Goal: Task Accomplishment & Management: Use online tool/utility

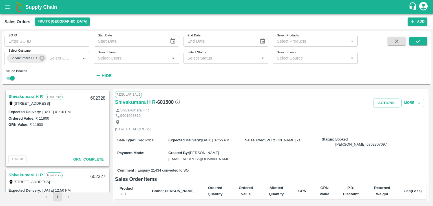
scroll to position [508, 0]
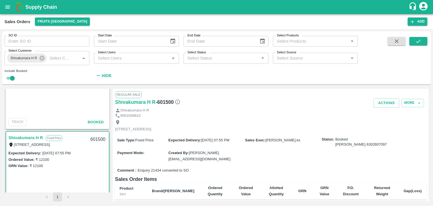
click at [348, 105] on div "Actions More" at bounding box center [323, 103] width 208 height 10
drag, startPoint x: 348, startPoint y: 105, endPoint x: 214, endPoint y: 102, distance: 133.5
click at [214, 102] on div "Shivakumara H R - 601500" at bounding box center [167, 102] width 104 height 8
click at [10, 10] on icon "open drawer" at bounding box center [8, 7] width 6 height 6
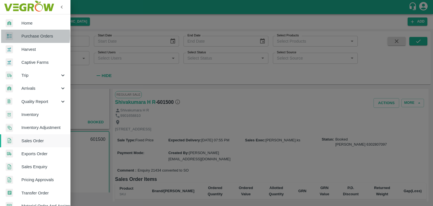
click at [25, 35] on span "Purchase Orders" at bounding box center [43, 36] width 45 height 6
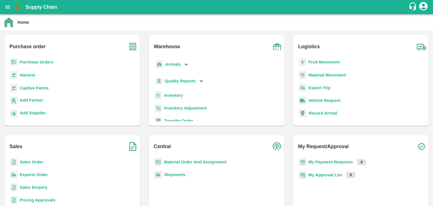
click at [47, 60] on b "Purchase Orders" at bounding box center [37, 62] width 34 height 5
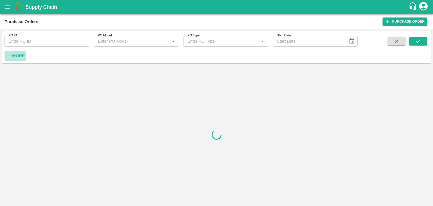
click at [16, 58] on strong "More" at bounding box center [18, 56] width 13 height 5
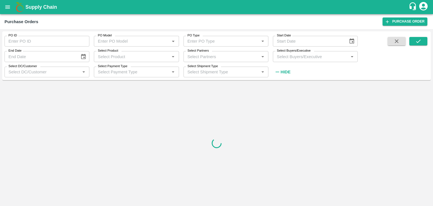
click at [282, 54] on input "Select Buyers/Executive" at bounding box center [311, 56] width 72 height 7
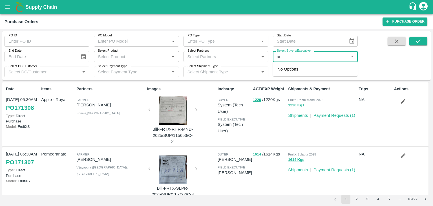
type input "a"
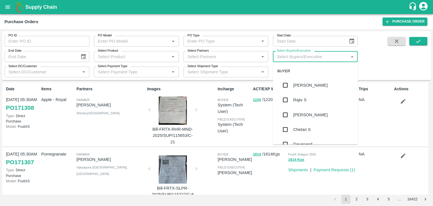
click at [322, 58] on input "Select Buyers/Executive" at bounding box center [311, 56] width 72 height 7
type input "anil"
click at [302, 84] on div "[PERSON_NAME]" at bounding box center [310, 85] width 34 height 6
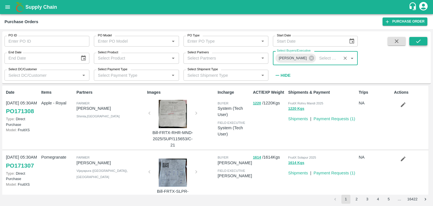
click at [418, 40] on icon "submit" at bounding box center [418, 41] width 6 height 6
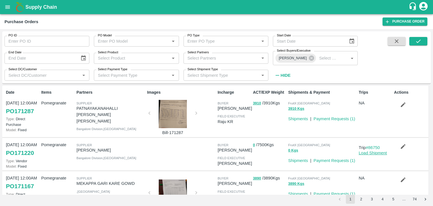
click at [382, 152] on link "Load Shipment" at bounding box center [373, 153] width 28 height 5
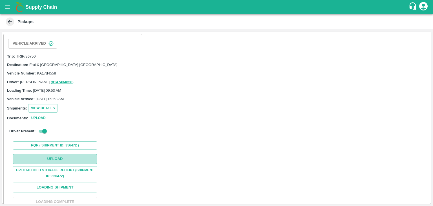
click at [62, 156] on button "Upload" at bounding box center [55, 159] width 85 height 10
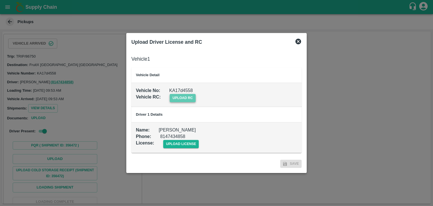
click at [182, 97] on span "upload rc" at bounding box center [183, 98] width 26 height 8
click at [0, 0] on input "upload rc" at bounding box center [0, 0] width 0 height 0
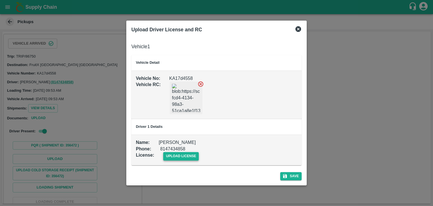
click at [175, 158] on span "upload license" at bounding box center [181, 156] width 36 height 8
click at [0, 0] on input "upload license" at bounding box center [0, 0] width 0 height 0
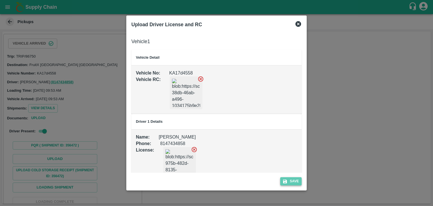
click at [288, 180] on button "Save" at bounding box center [290, 181] width 21 height 8
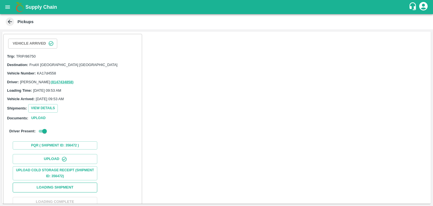
click at [58, 190] on button "Loading Shipment" at bounding box center [55, 187] width 85 height 10
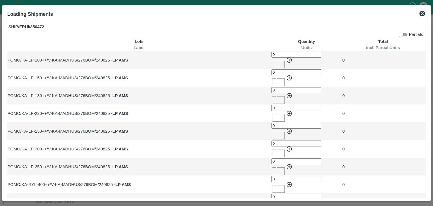
click at [272, 58] on input "0" at bounding box center [297, 55] width 50 height 6
click at [286, 62] on icon "button" at bounding box center [289, 60] width 6 height 6
type input "0"
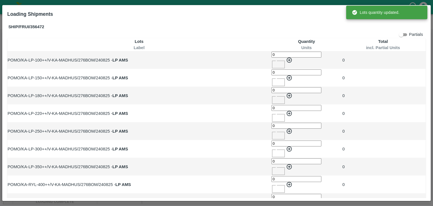
click at [272, 72] on input "0" at bounding box center [297, 72] width 50 height 6
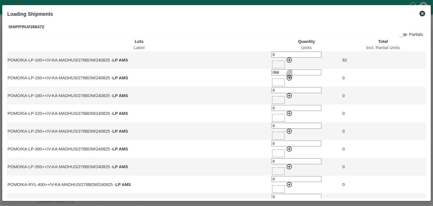
click at [287, 75] on icon "button" at bounding box center [289, 77] width 5 height 5
type input "0"
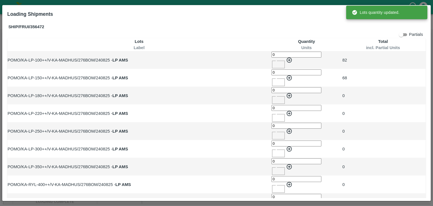
click at [272, 87] on input "0" at bounding box center [297, 90] width 50 height 6
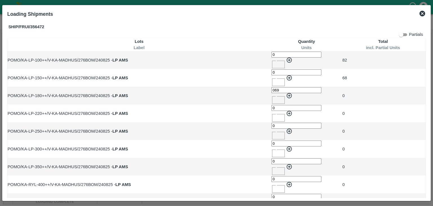
scroll to position [0, 0]
click at [287, 93] on icon "button" at bounding box center [289, 95] width 5 height 5
click at [272, 105] on input "0" at bounding box center [297, 108] width 50 height 6
type input "0"
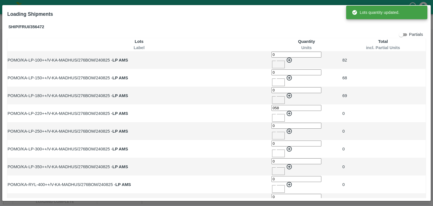
scroll to position [0, 0]
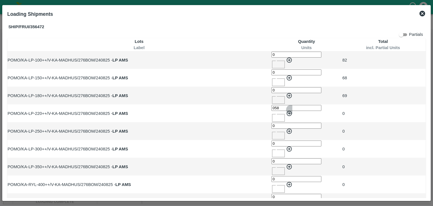
click at [286, 110] on icon "button" at bounding box center [289, 113] width 6 height 6
type input "0"
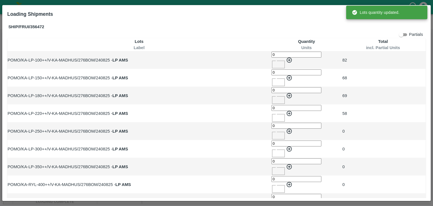
click at [272, 123] on input "0" at bounding box center [297, 126] width 50 height 6
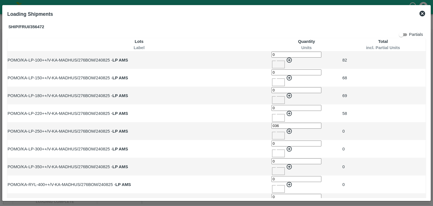
click at [286, 128] on icon "button" at bounding box center [289, 131] width 6 height 6
type input "0"
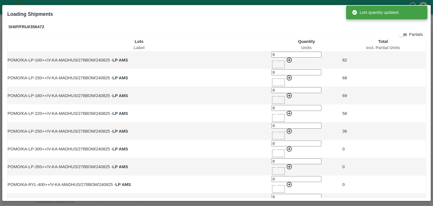
click at [272, 140] on input "0" at bounding box center [297, 143] width 50 height 6
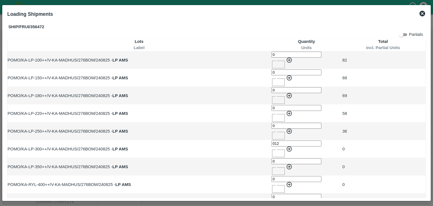
scroll to position [0, 0]
click at [287, 146] on icon "button" at bounding box center [289, 148] width 5 height 5
type input "0"
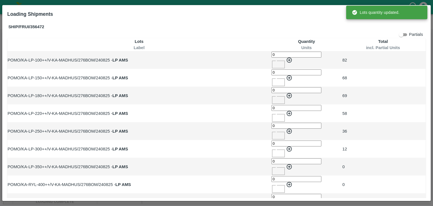
click at [272, 158] on input "0" at bounding box center [297, 161] width 50 height 6
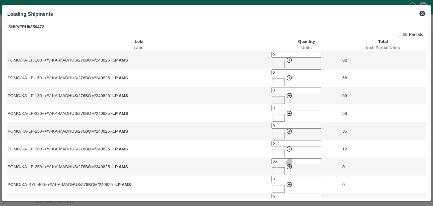
click at [286, 164] on icon "button" at bounding box center [289, 167] width 6 height 6
type input "0"
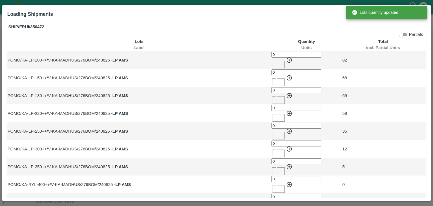
click at [272, 176] on input "0" at bounding box center [297, 179] width 50 height 6
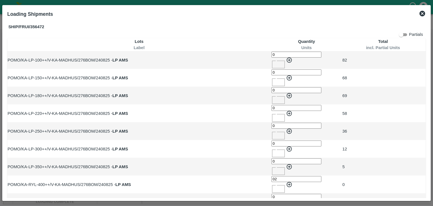
click at [286, 181] on icon "button" at bounding box center [289, 184] width 6 height 6
type input "0"
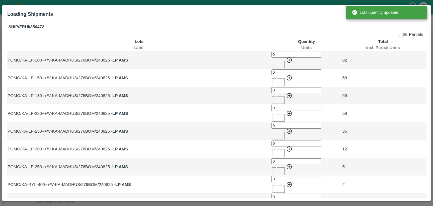
click at [272, 194] on input "0" at bounding box center [297, 197] width 50 height 6
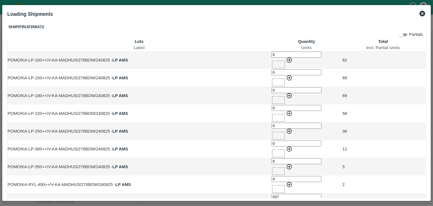
scroll to position [0, 0]
click at [287, 200] on icon "button" at bounding box center [289, 202] width 5 height 5
type input "0"
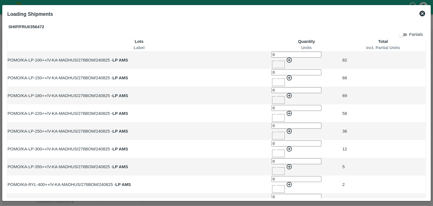
scroll to position [0, 0]
type input "0"
click at [423, 12] on icon at bounding box center [423, 14] width 6 height 6
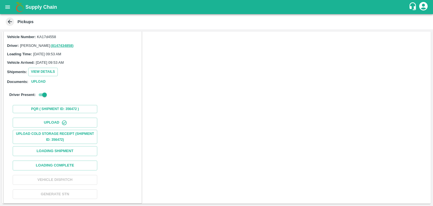
scroll to position [38, 0]
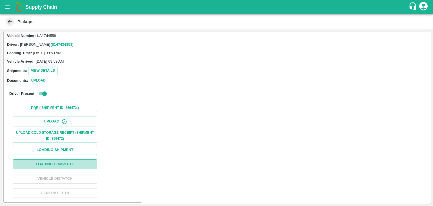
click at [67, 162] on button "Loading Complete" at bounding box center [55, 164] width 85 height 10
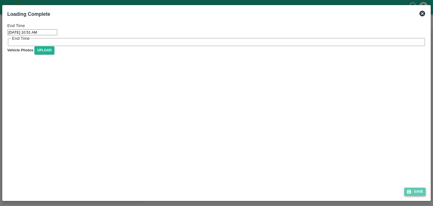
click at [419, 189] on button "Save" at bounding box center [414, 192] width 21 height 8
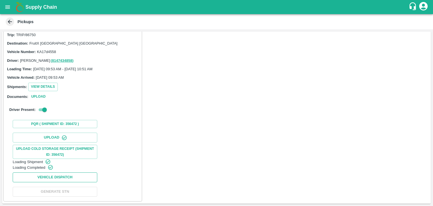
click at [72, 179] on button "Vehicle Dispatch" at bounding box center [55, 177] width 85 height 10
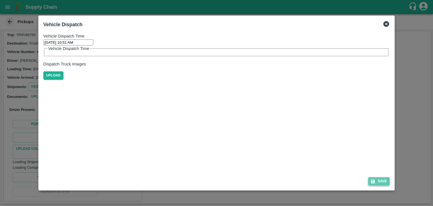
click at [377, 183] on button "Save" at bounding box center [378, 181] width 21 height 8
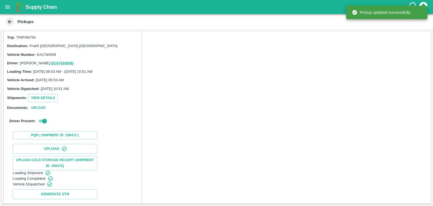
scroll to position [38, 0]
